Goal: Task Accomplishment & Management: Manage account settings

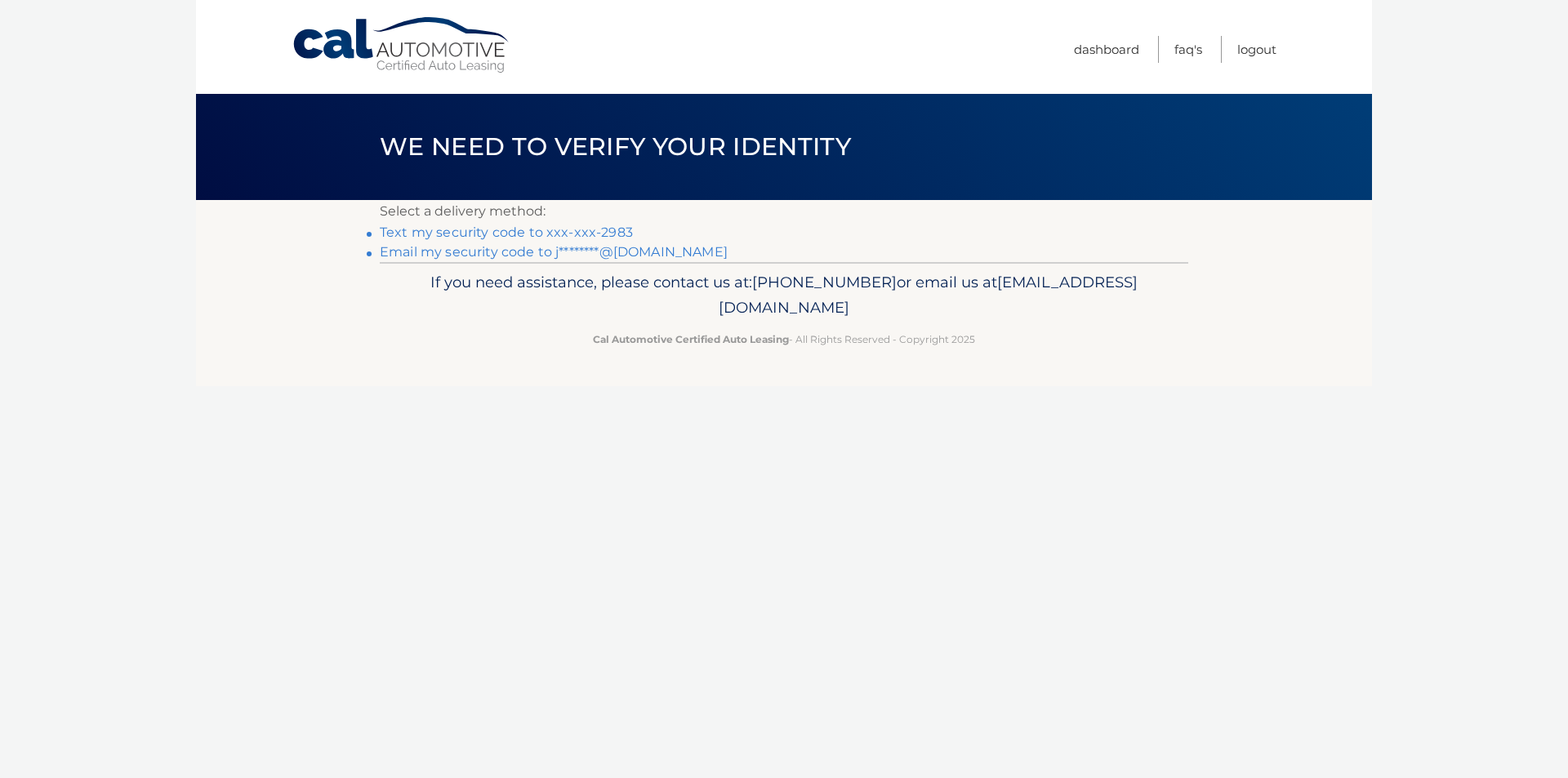
click at [613, 230] on link "Text my security code to xxx-xxx-2983" at bounding box center [506, 232] width 253 height 15
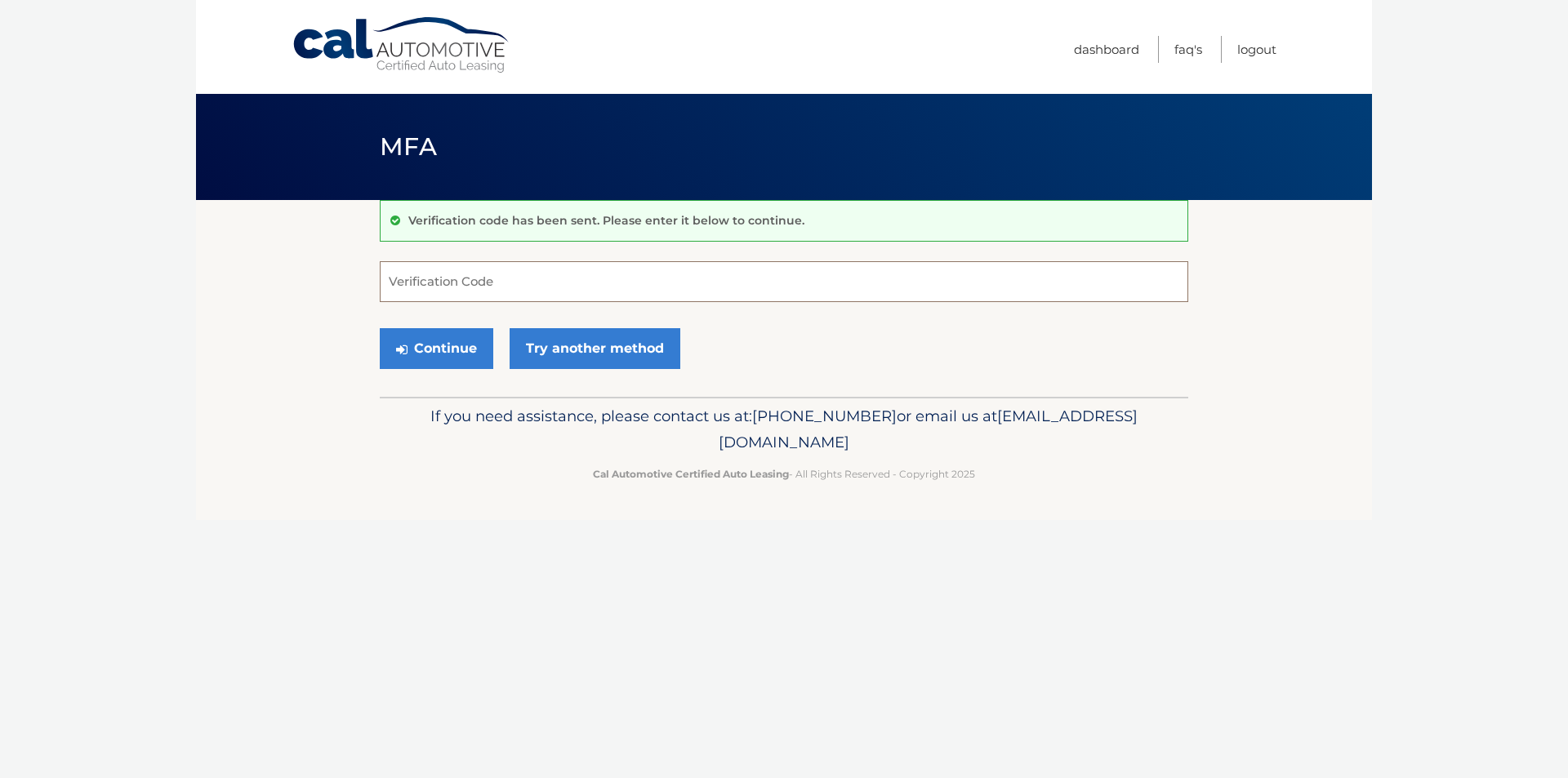
click at [732, 281] on input "Verification Code" at bounding box center [784, 281] width 809 height 40
type input "409155"
click at [441, 338] on button "Continue" at bounding box center [437, 348] width 114 height 40
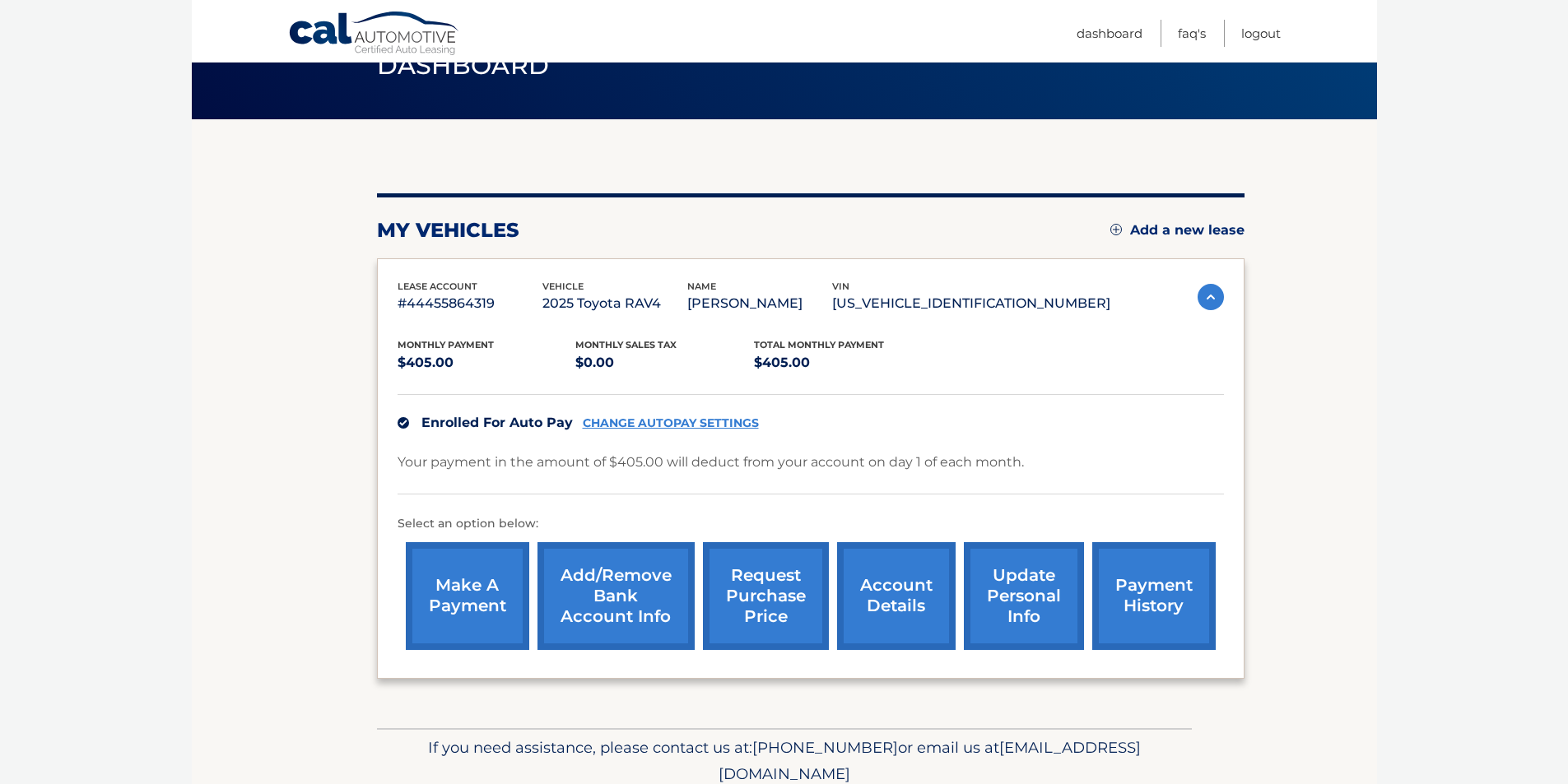
scroll to position [151, 0]
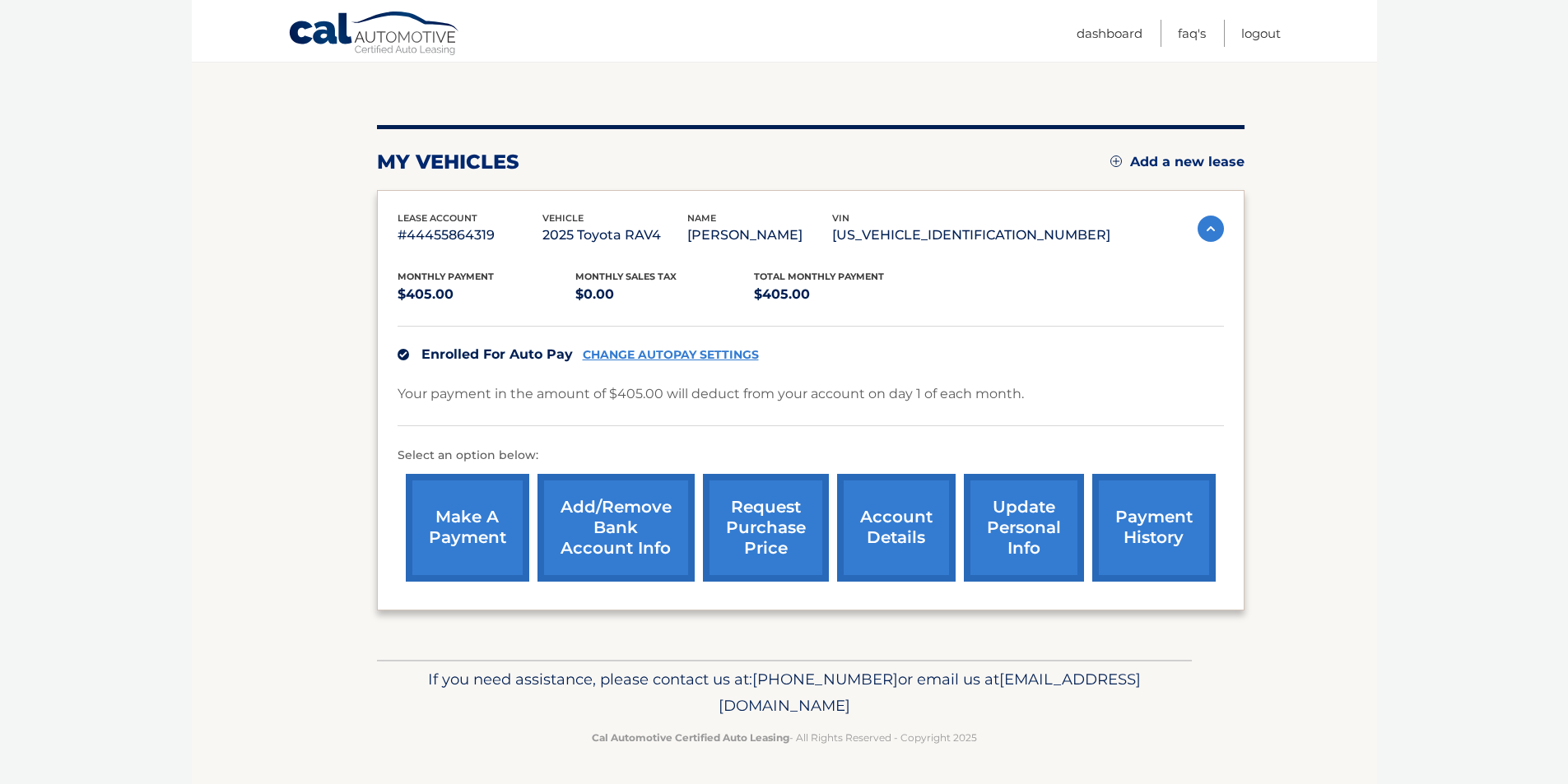
click at [882, 532] on link "account details" at bounding box center [896, 527] width 119 height 108
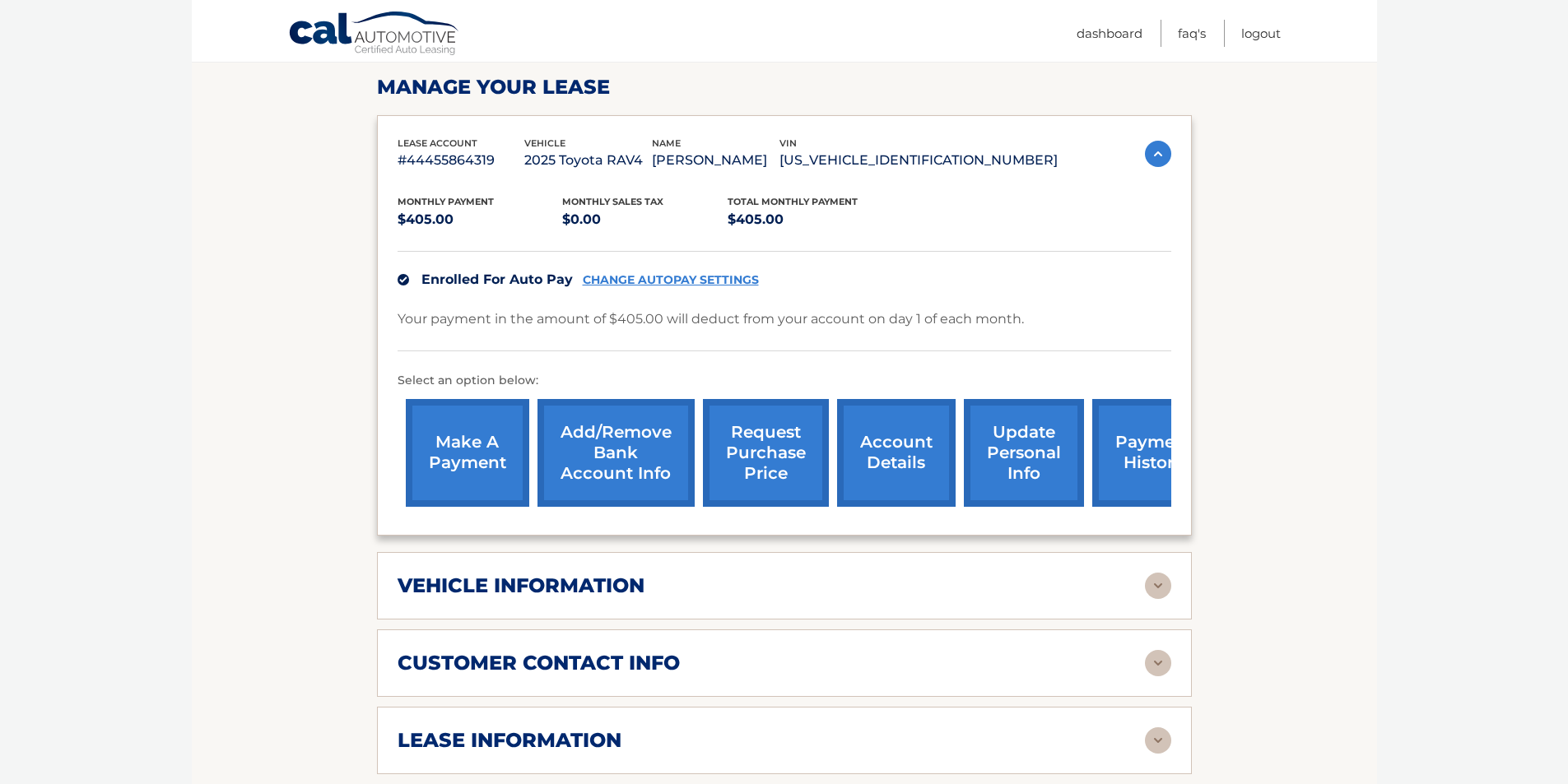
scroll to position [658, 0]
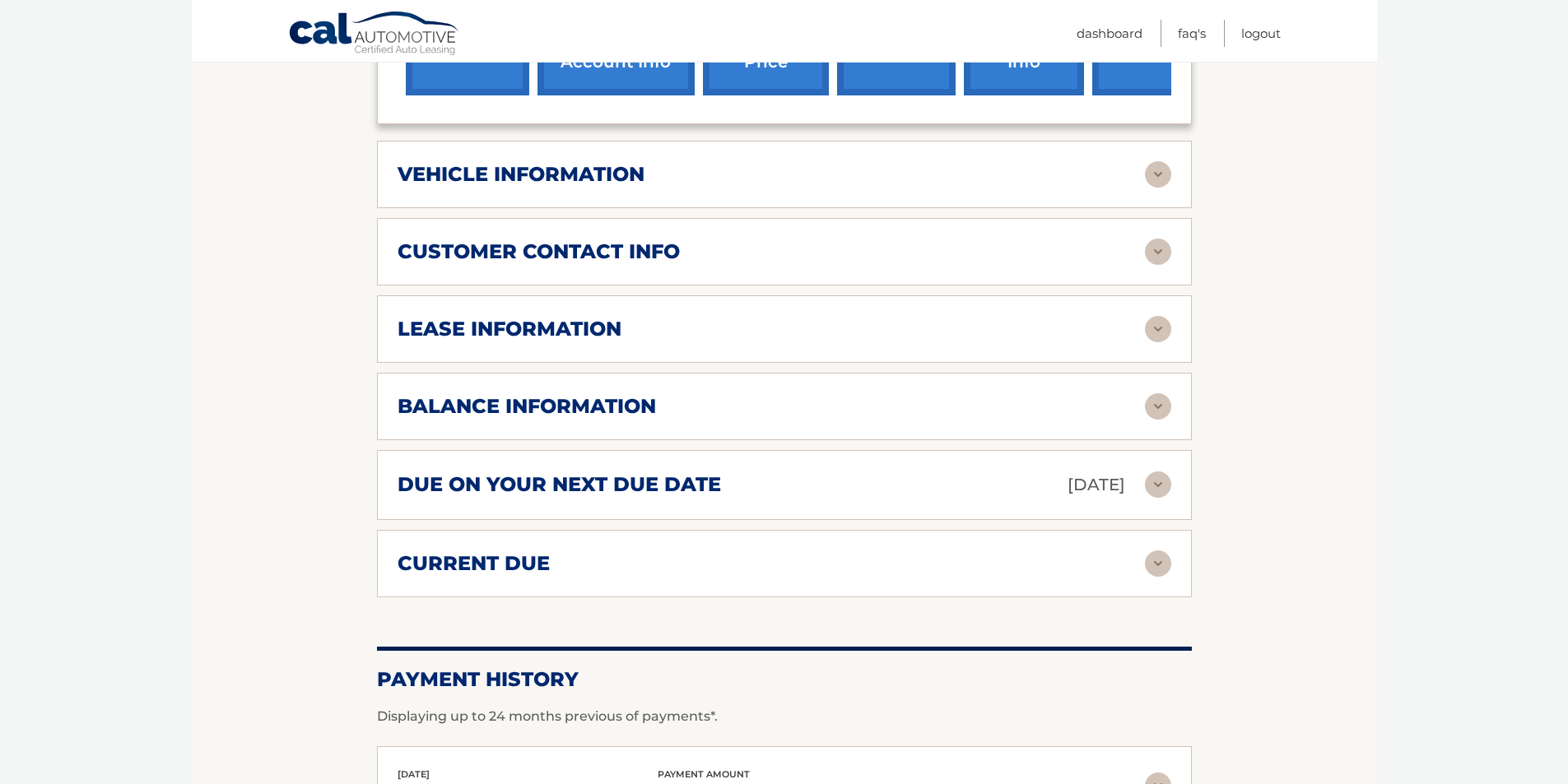
click at [1152, 177] on img at bounding box center [1158, 174] width 26 height 26
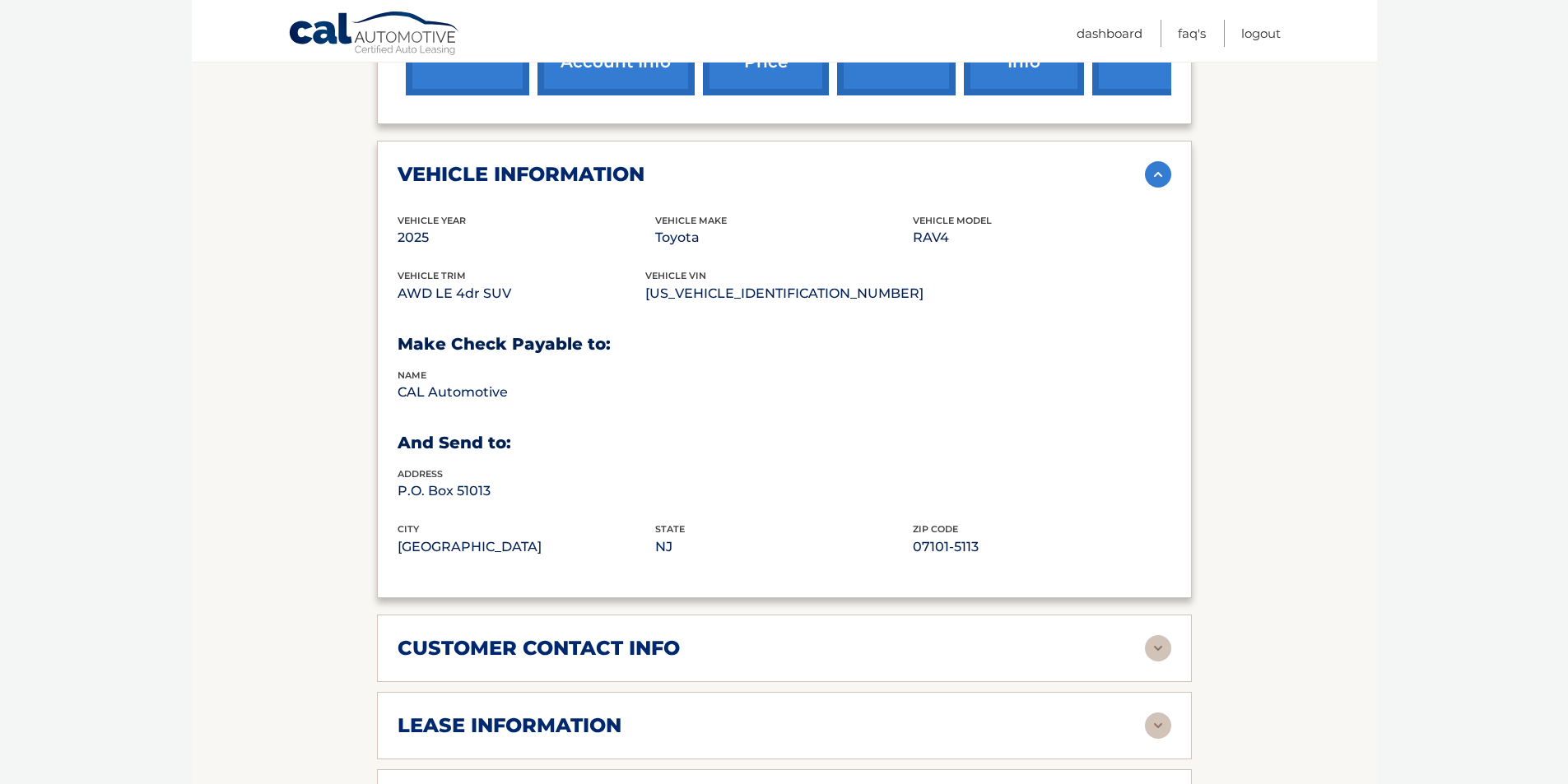
click at [1138, 640] on div "customer contact info" at bounding box center [771, 648] width 747 height 24
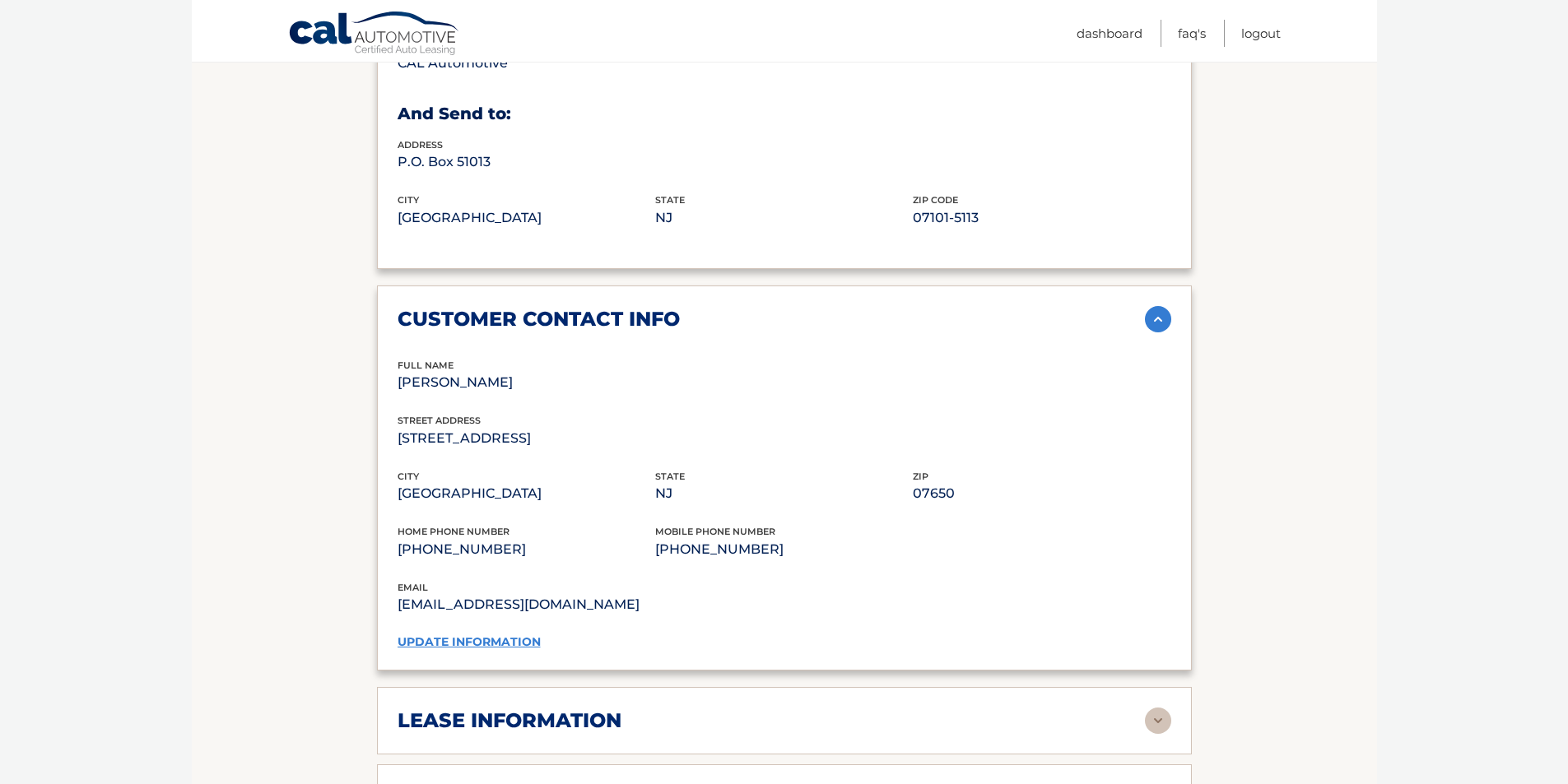
scroll to position [1152, 0]
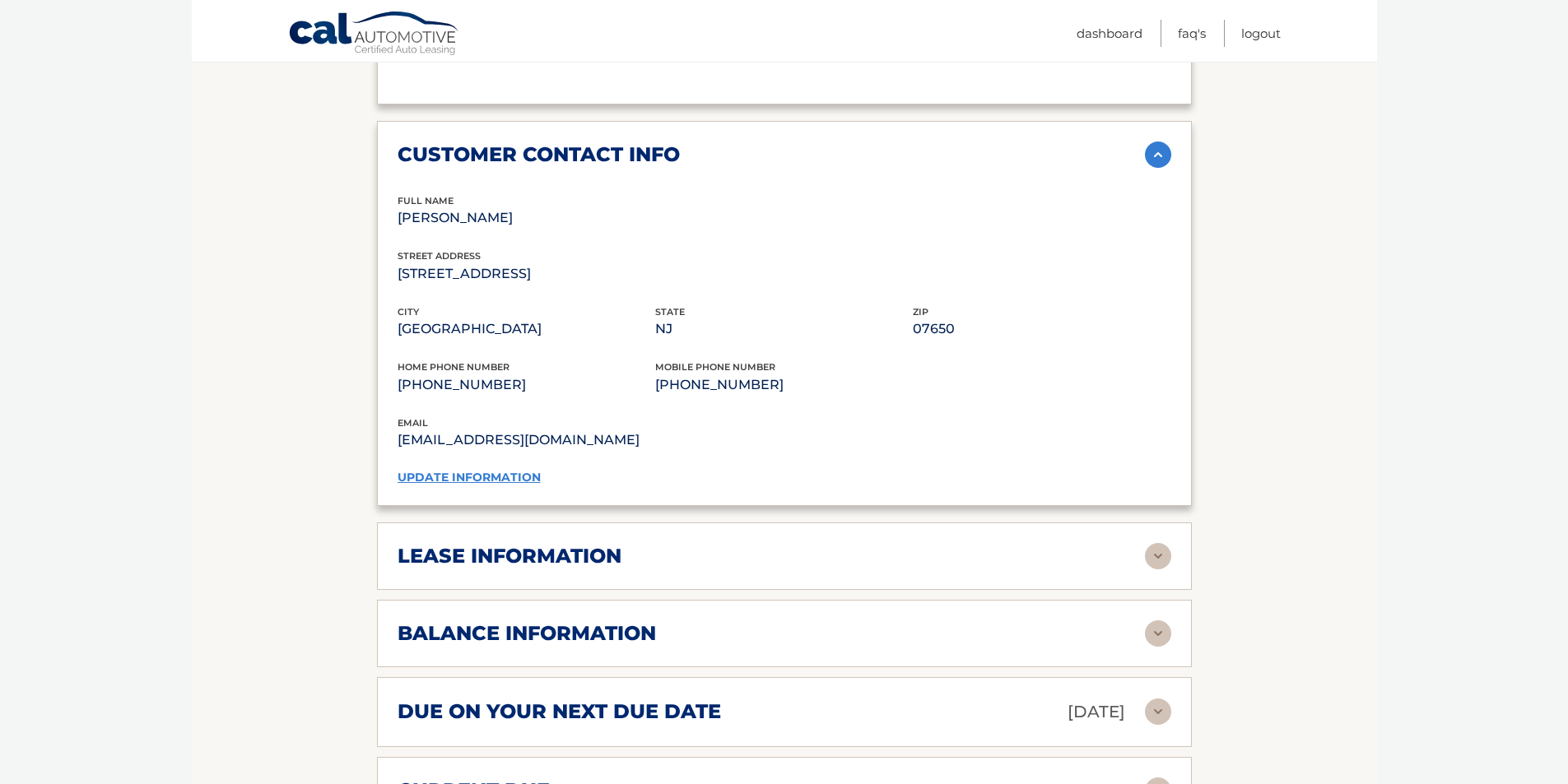
click at [1162, 555] on img at bounding box center [1158, 556] width 26 height 26
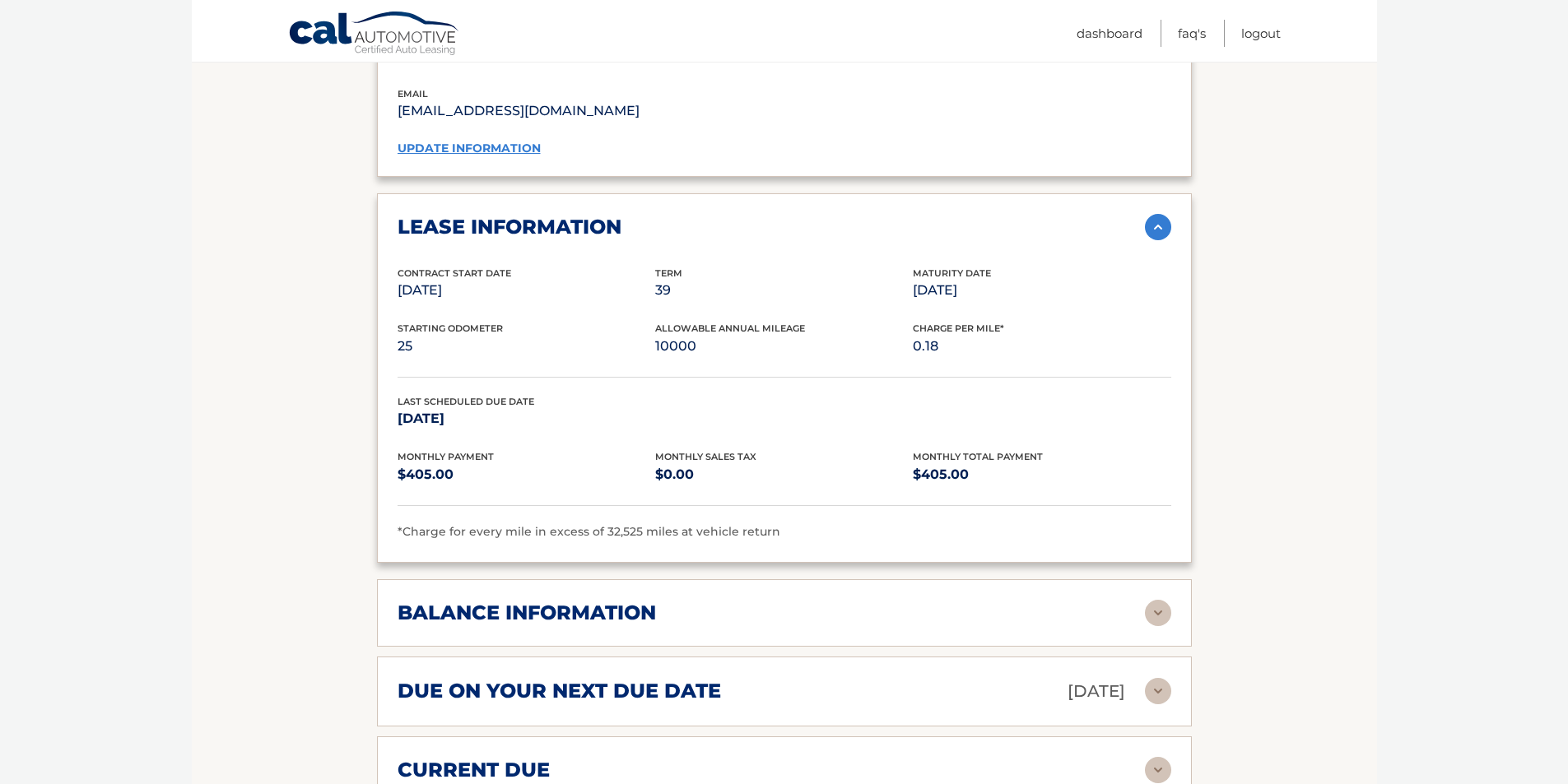
scroll to position [1645, 0]
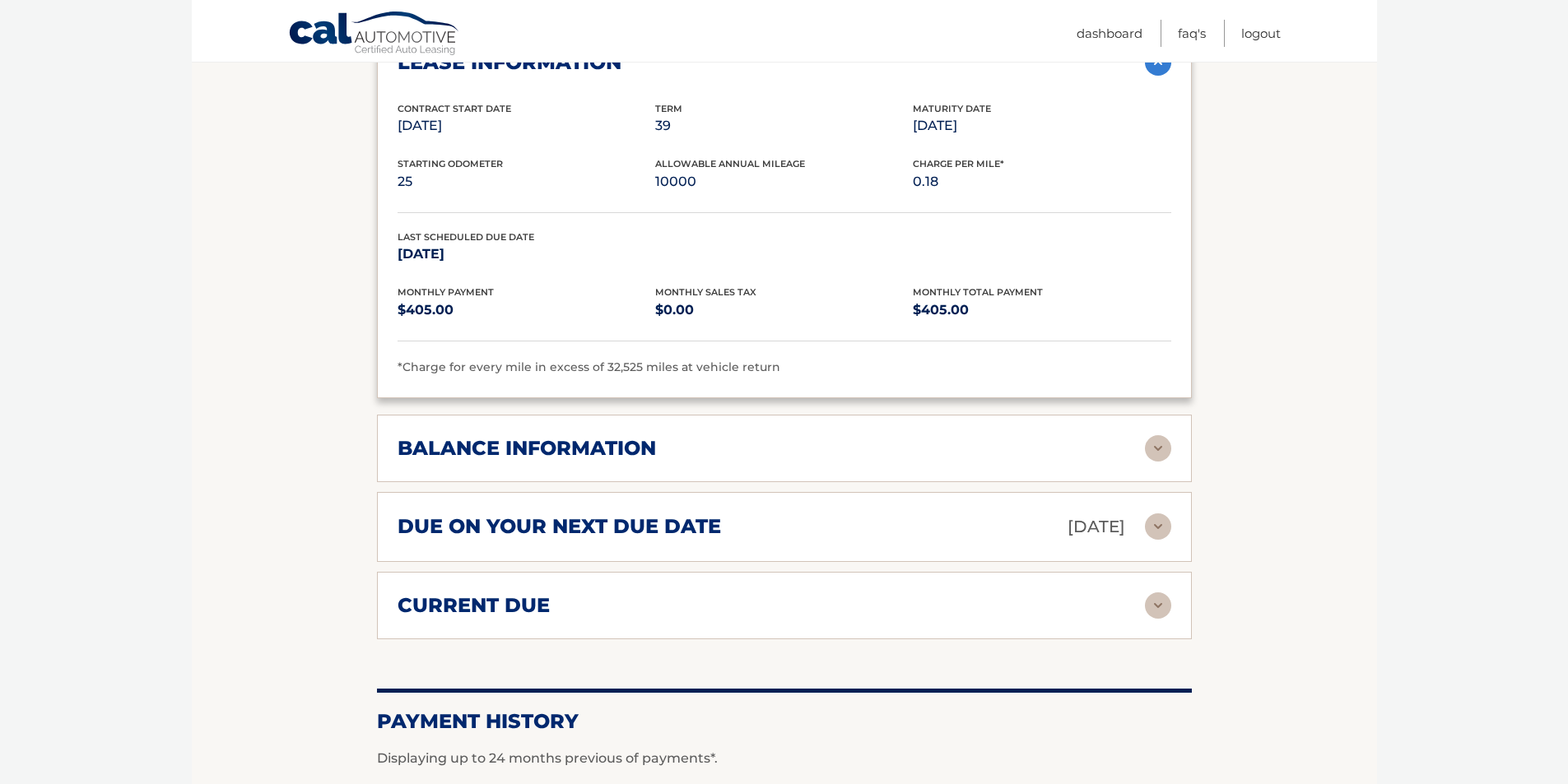
click at [1149, 532] on img at bounding box center [1158, 526] width 26 height 26
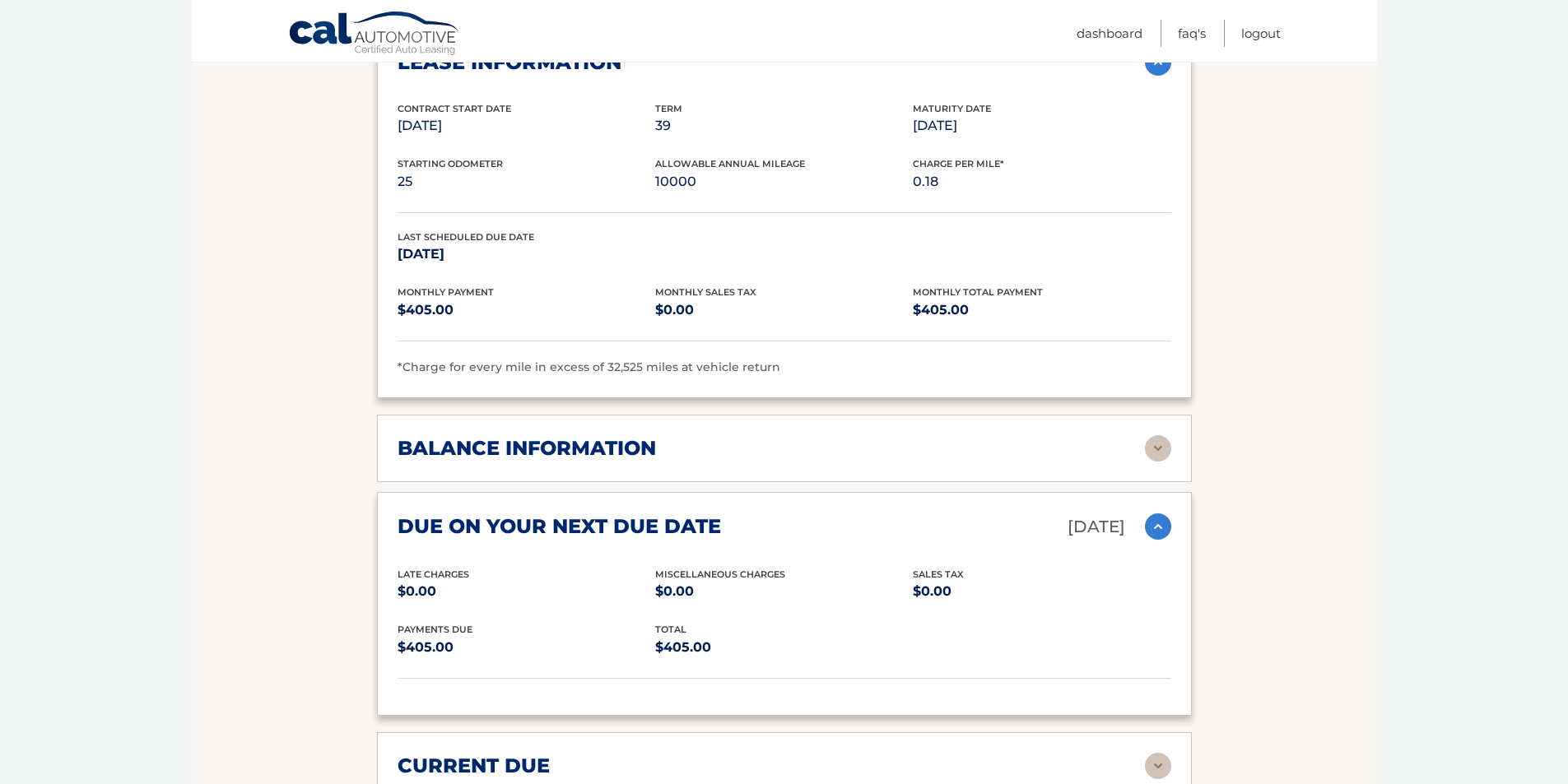
click at [1163, 448] on img at bounding box center [1158, 448] width 26 height 26
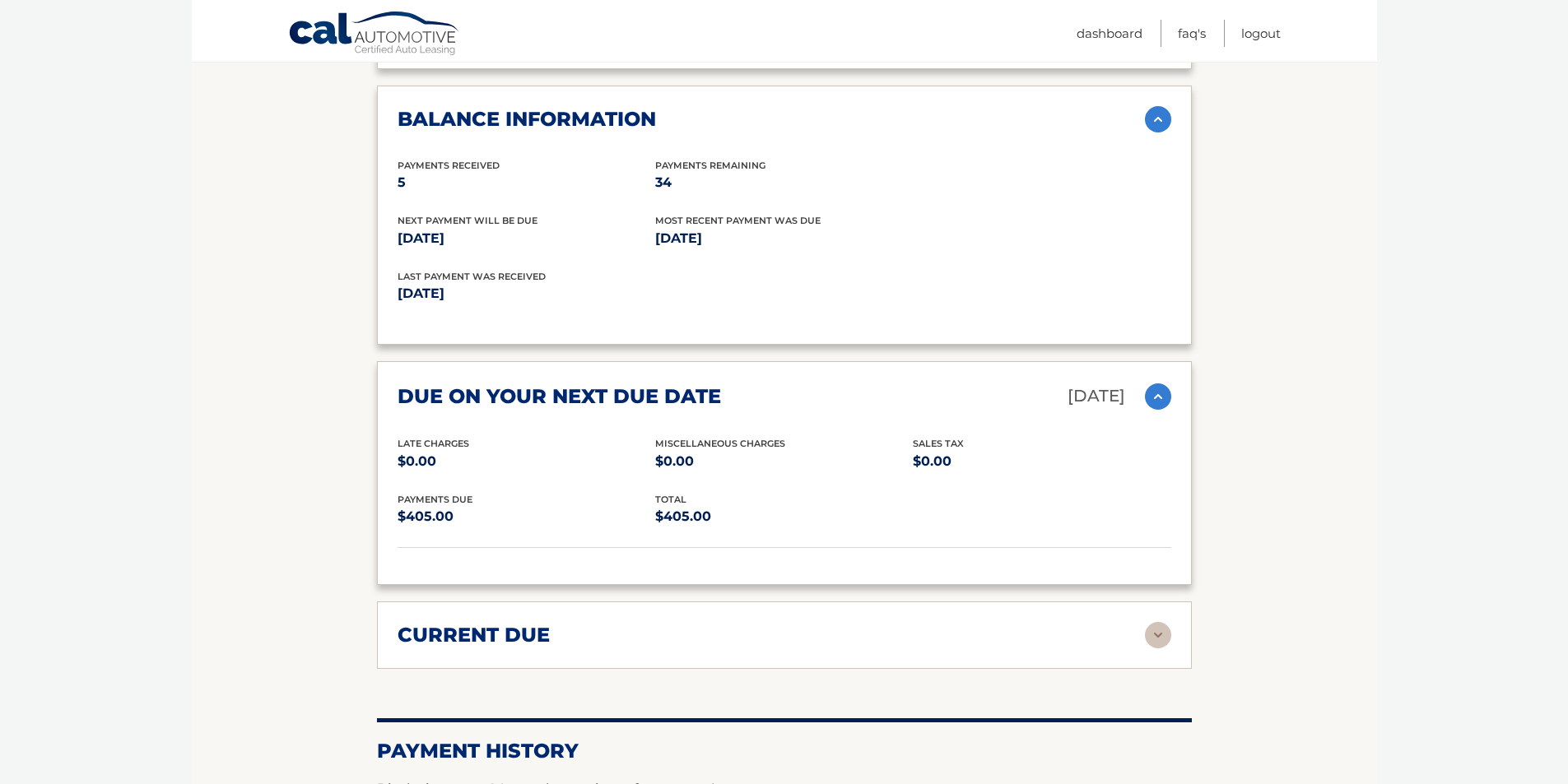
scroll to position [2057, 0]
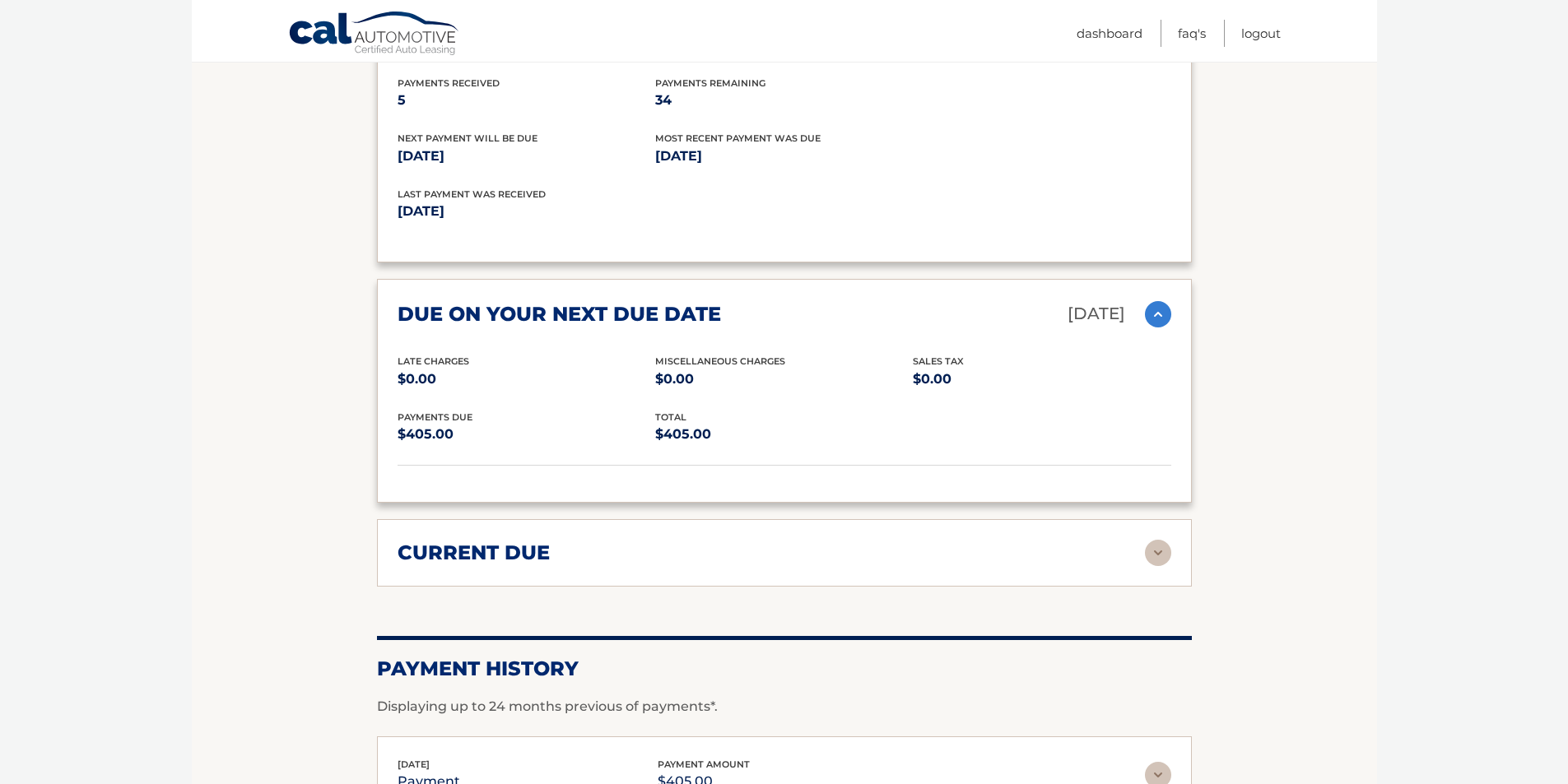
click at [1152, 553] on img at bounding box center [1158, 552] width 26 height 26
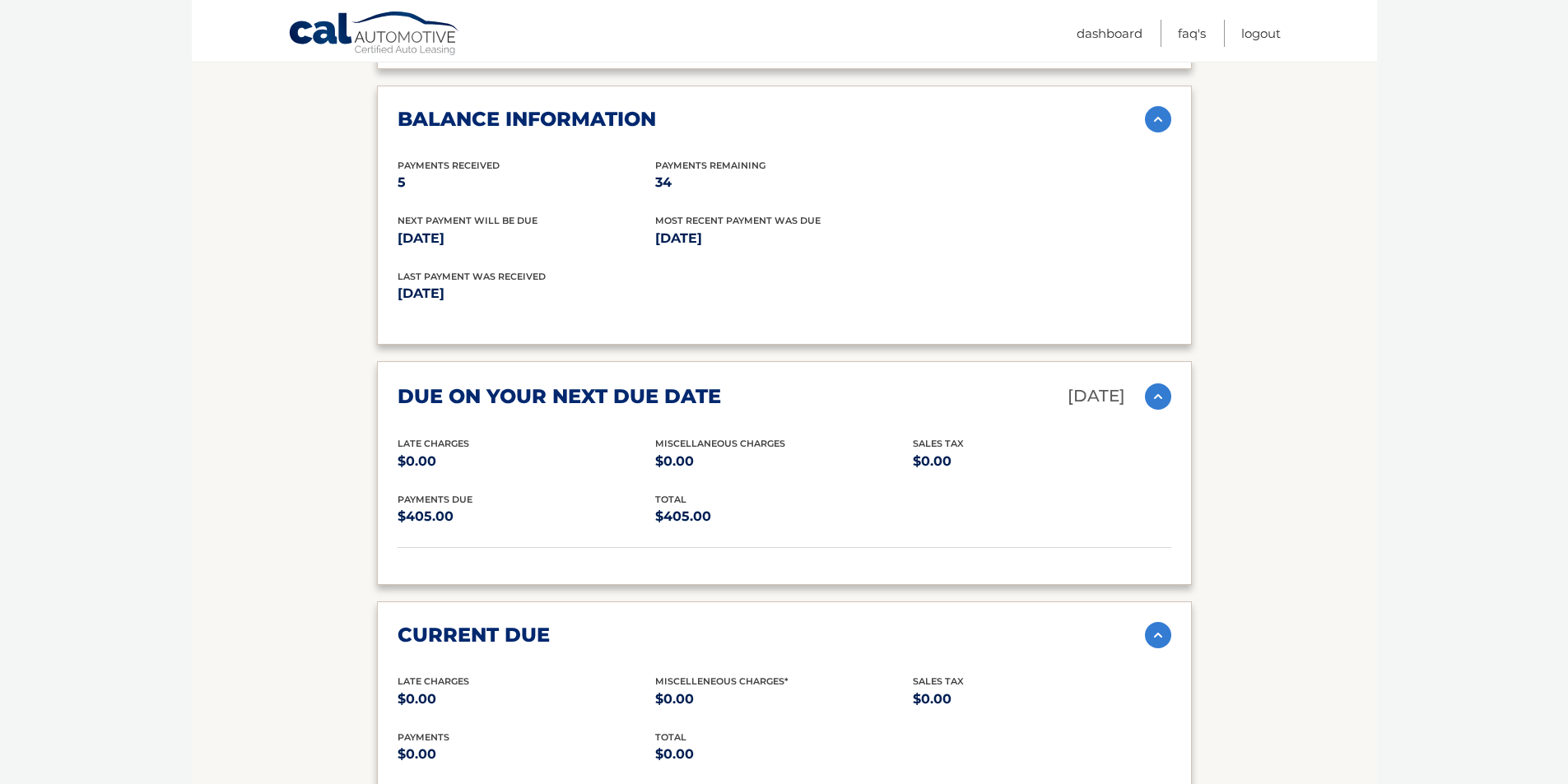
scroll to position [1645, 0]
